Goal: Transaction & Acquisition: Subscribe to service/newsletter

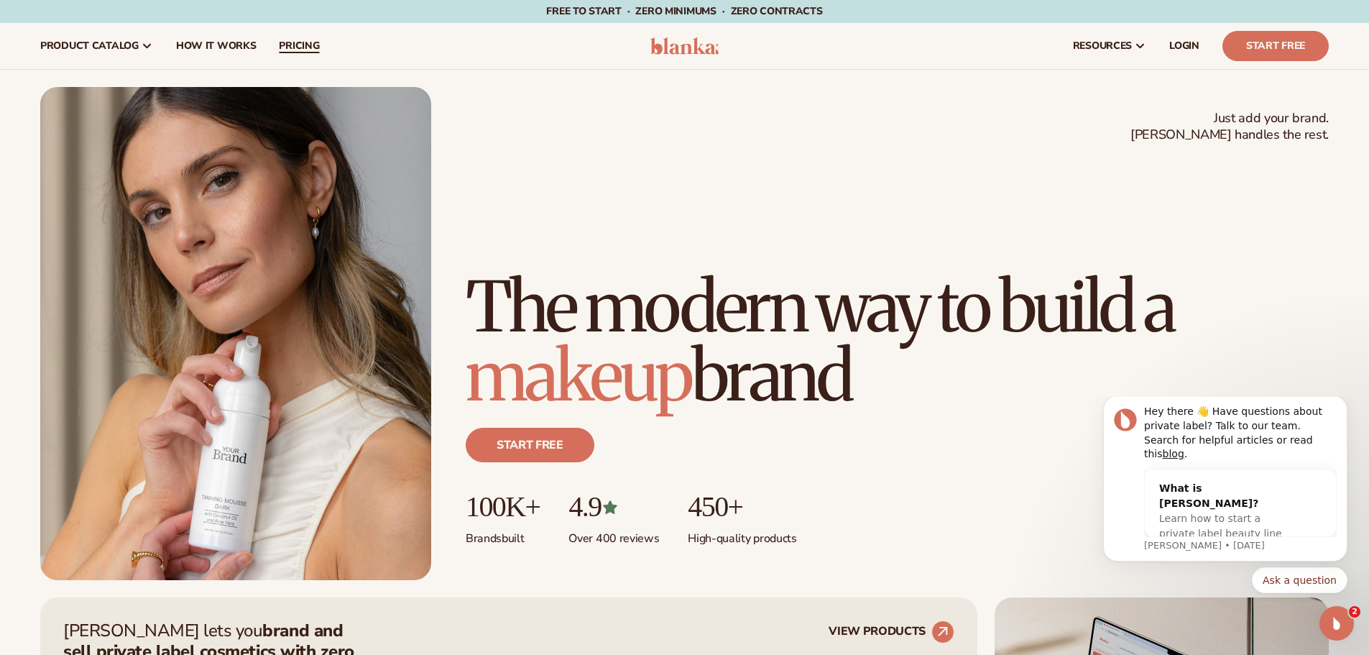
click at [301, 49] on span "pricing" at bounding box center [299, 45] width 40 height 11
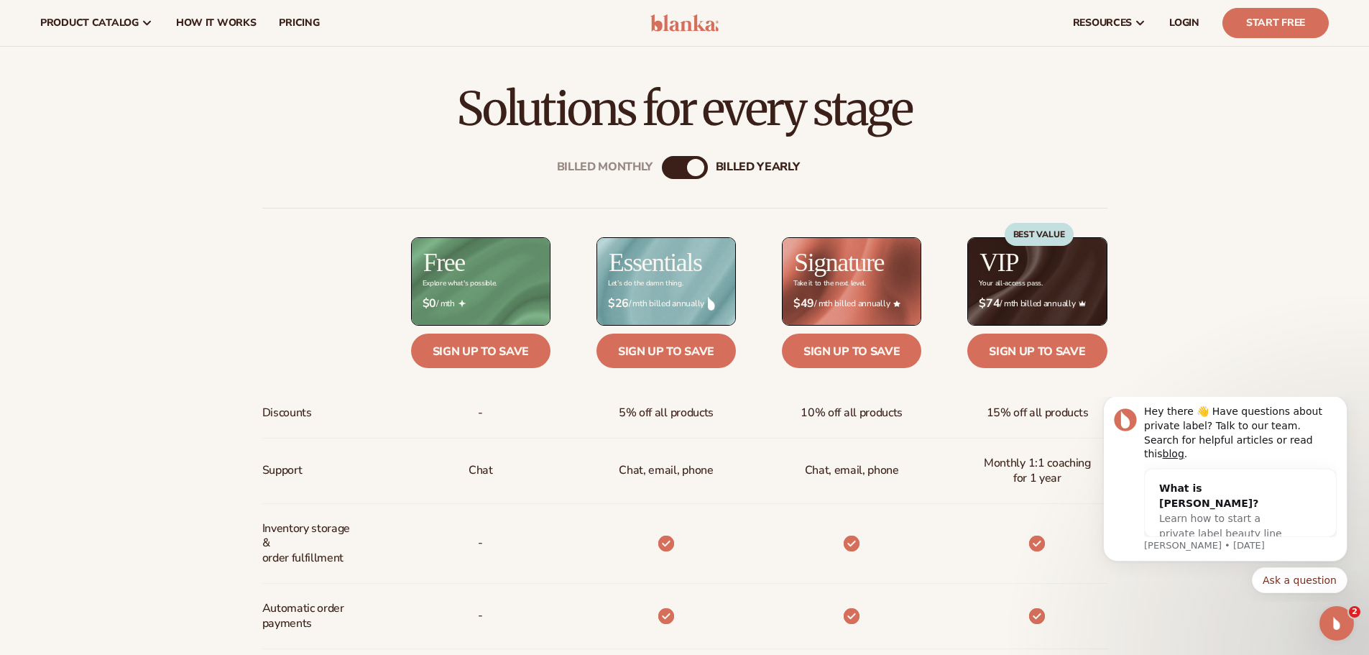
scroll to position [431, 0]
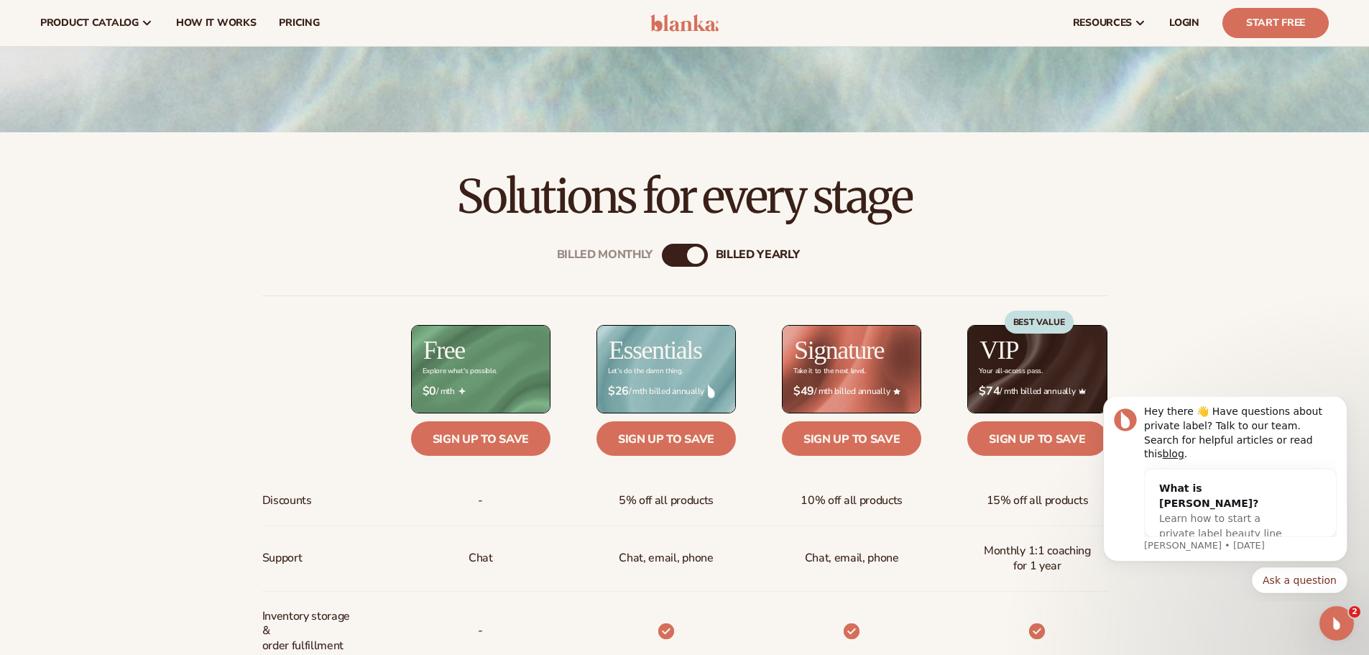
click at [699, 257] on div "billed Yearly" at bounding box center [695, 254] width 17 height 17
click at [1346, 404] on icon "Dismiss notification" at bounding box center [1344, 400] width 8 height 8
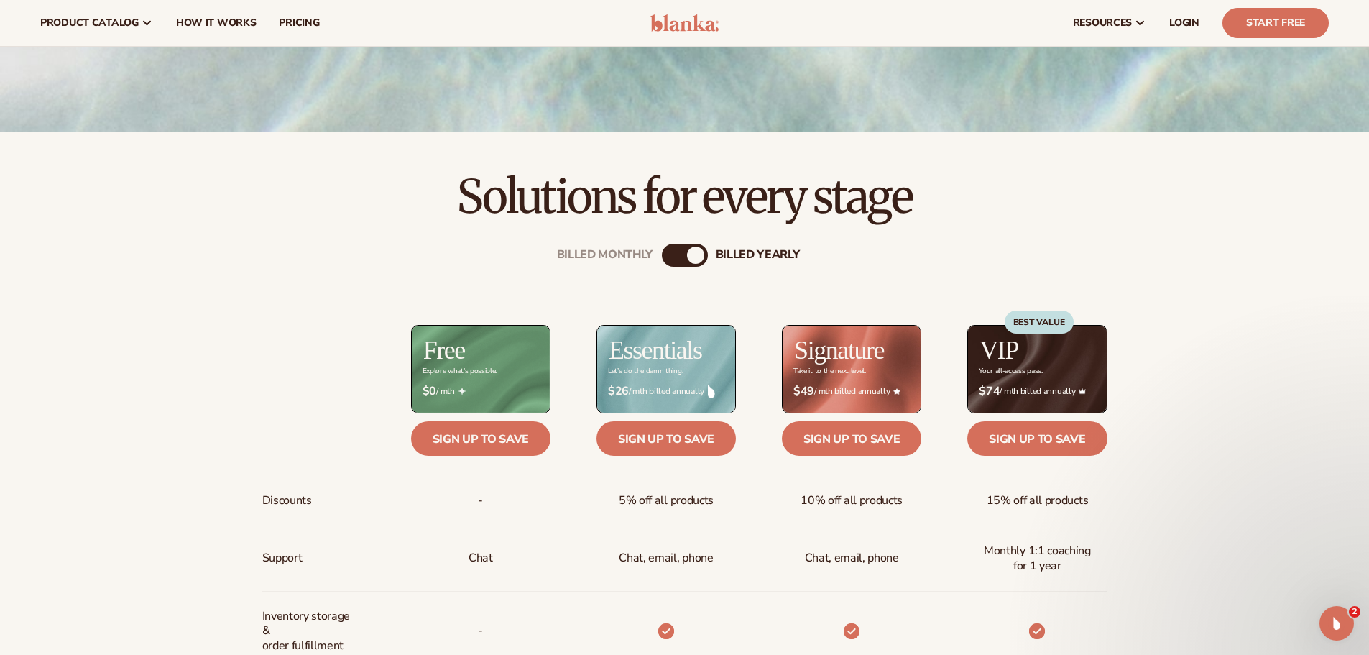
click at [694, 254] on div "billed Yearly" at bounding box center [695, 254] width 17 height 17
click at [694, 256] on div "billed Yearly" at bounding box center [695, 254] width 17 height 17
click at [668, 257] on div "Billed Monthly" at bounding box center [670, 254] width 17 height 17
click at [674, 255] on div "Billed Monthly" at bounding box center [673, 254] width 17 height 17
click at [700, 253] on div "billed Yearly" at bounding box center [699, 254] width 17 height 17
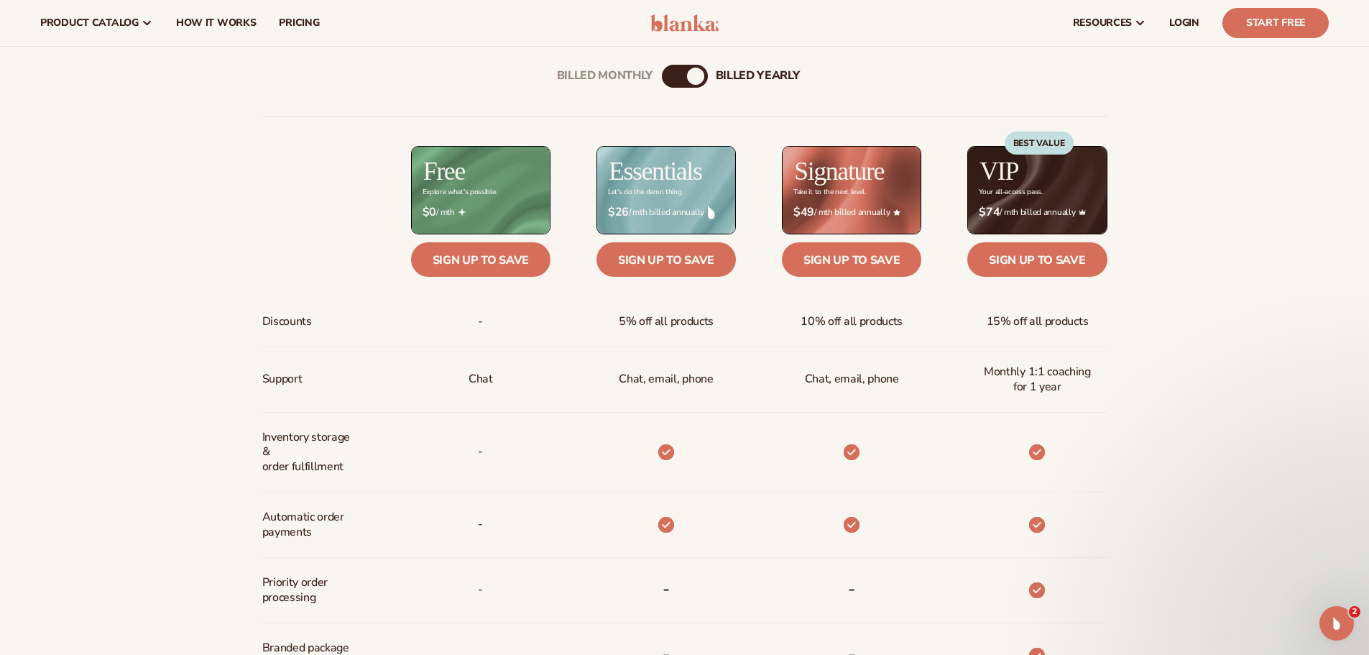
scroll to position [575, 0]
